Goal: Information Seeking & Learning: Learn about a topic

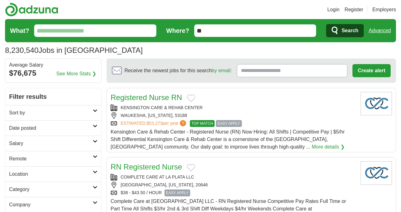
click at [311, 147] on link "More details ❯" at bounding box center [327, 147] width 33 height 8
click at [95, 156] on icon at bounding box center [95, 156] width 5 height 3
click at [32, 173] on link "Remote jobs" at bounding box center [23, 173] width 28 height 5
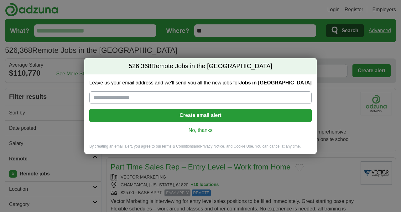
click at [194, 131] on link "No, thanks" at bounding box center [200, 130] width 212 height 7
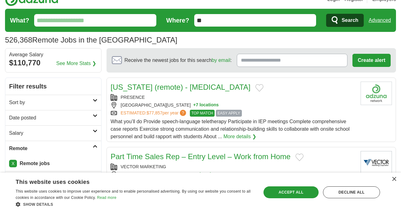
scroll to position [30, 0]
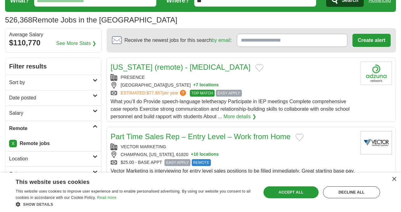
click at [96, 110] on icon at bounding box center [95, 111] width 5 height 3
click at [91, 130] on select "**********" at bounding box center [53, 131] width 88 height 13
select select "*****"
click at [9, 125] on select "**********" at bounding box center [53, 131] width 88 height 13
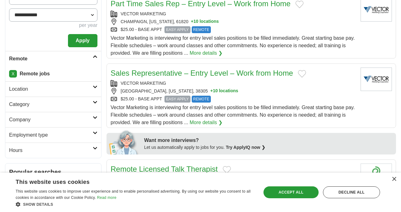
scroll to position [166, 0]
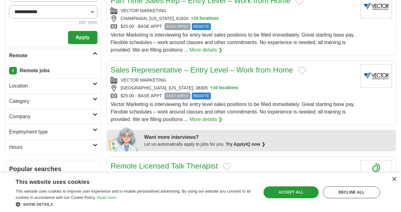
click at [95, 83] on icon at bounding box center [95, 83] width 5 height 3
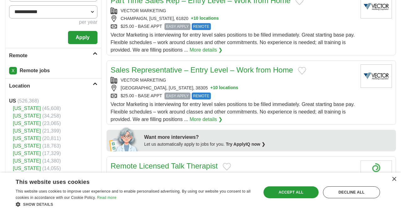
click at [22, 124] on link "[US_STATE]" at bounding box center [27, 123] width 28 height 5
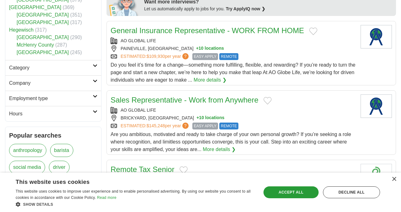
scroll to position [299, 0]
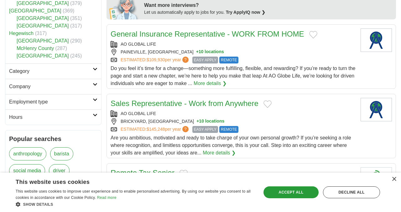
click at [95, 68] on icon at bounding box center [95, 69] width 5 height 3
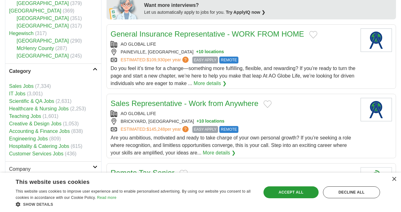
click at [55, 106] on link "Healthcare & Nursing Jobs" at bounding box center [38, 108] width 59 height 5
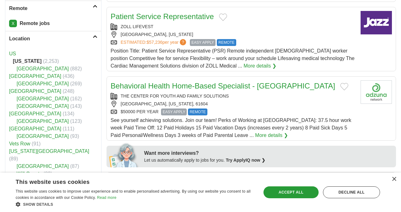
scroll to position [151, 0]
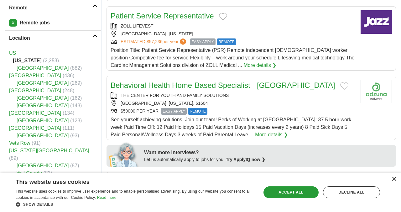
click at [394, 178] on div "×" at bounding box center [393, 179] width 5 height 5
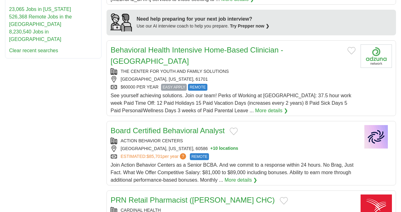
scroll to position [553, 0]
